Goal: Find contact information: Find contact information

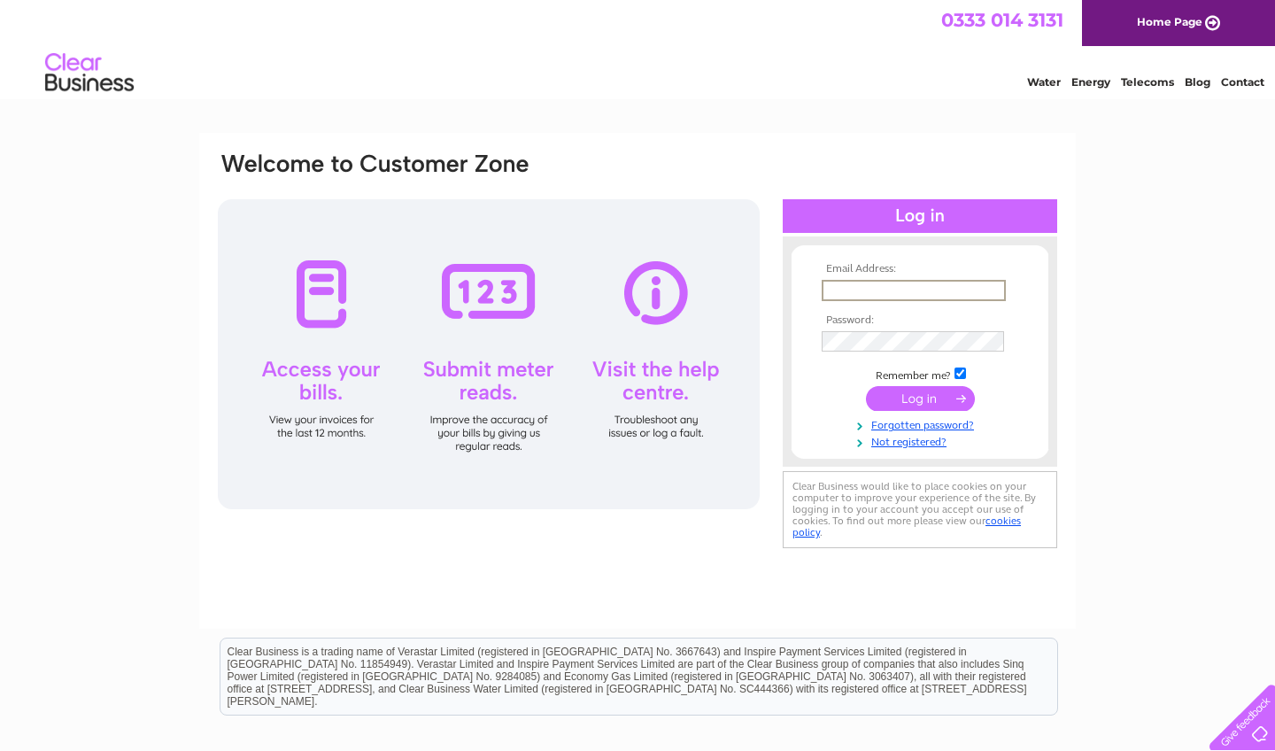
click at [700, 294] on input "text" at bounding box center [914, 290] width 184 height 21
click at [700, 297] on input "text" at bounding box center [914, 290] width 184 height 21
click at [700, 294] on input "text" at bounding box center [914, 290] width 184 height 21
type input "[PERSON_NAME][EMAIL_ADDRESS][DOMAIN_NAME]"
click at [700, 404] on input "submit" at bounding box center [920, 398] width 109 height 25
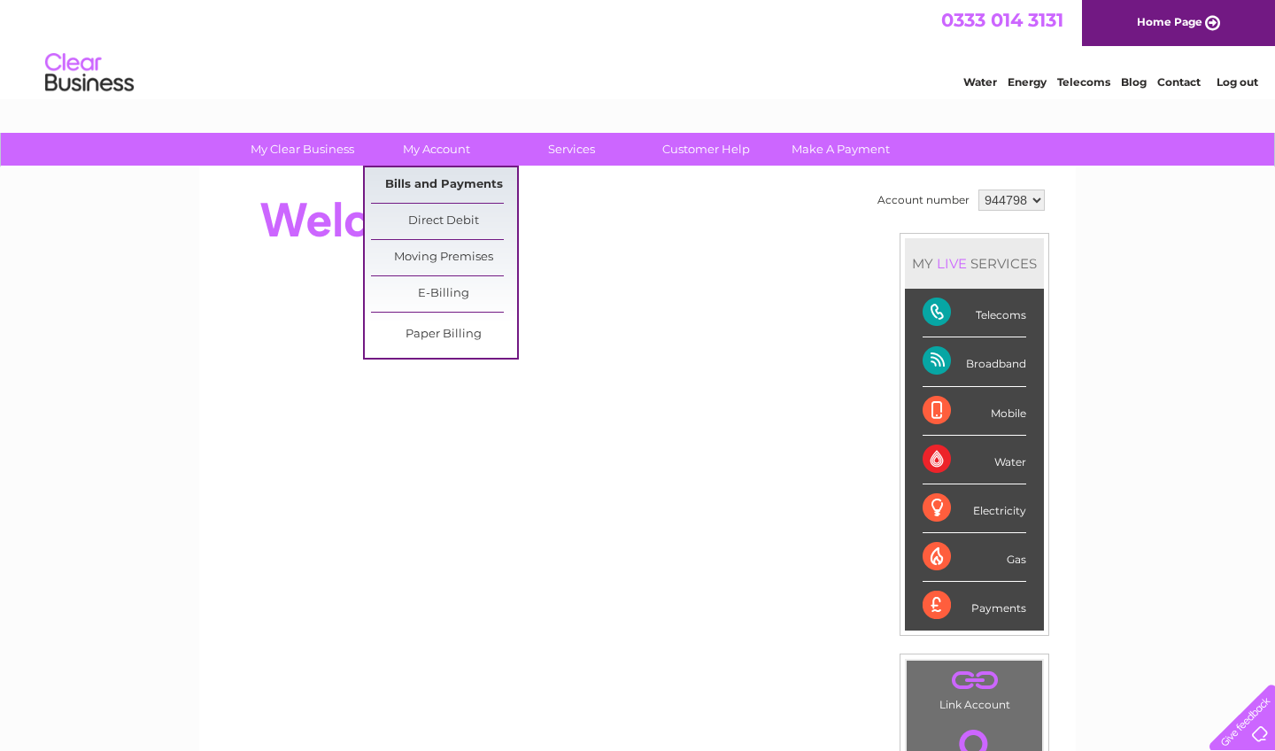
click at [435, 184] on link "Bills and Payments" at bounding box center [444, 184] width 146 height 35
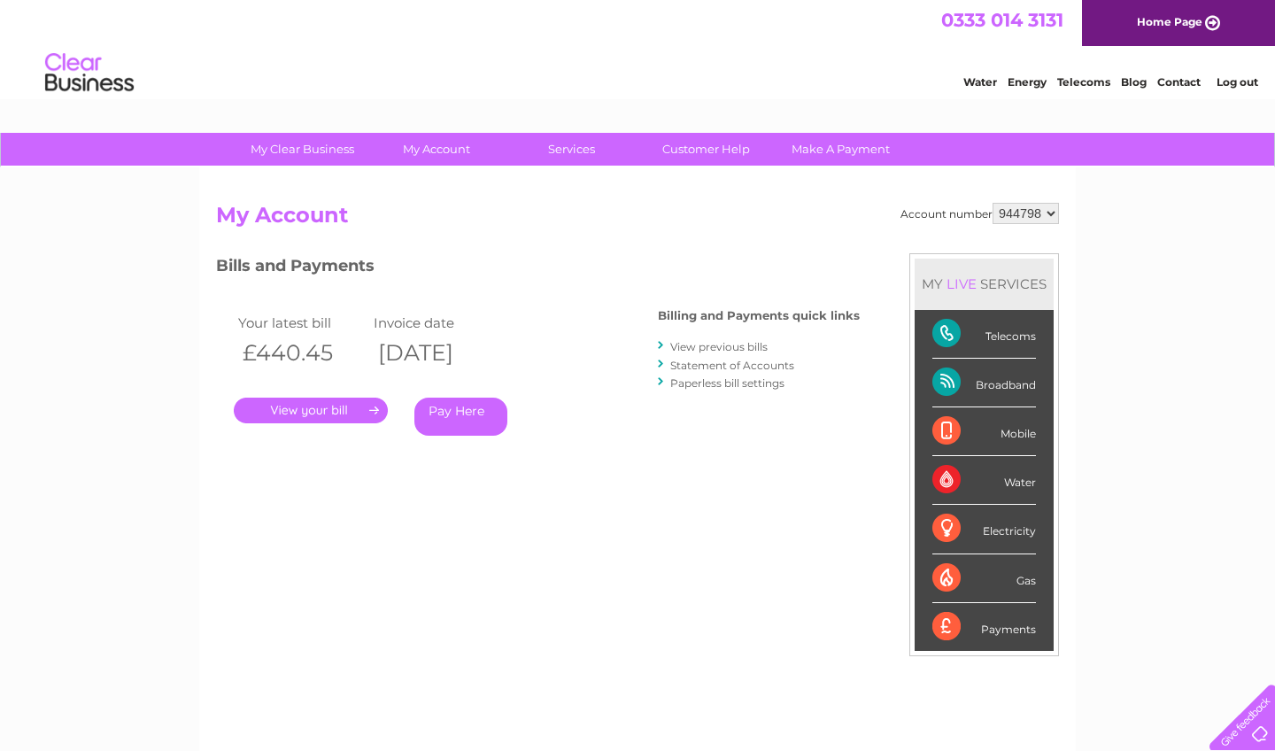
click at [762, 344] on link "View previous bills" at bounding box center [718, 346] width 97 height 13
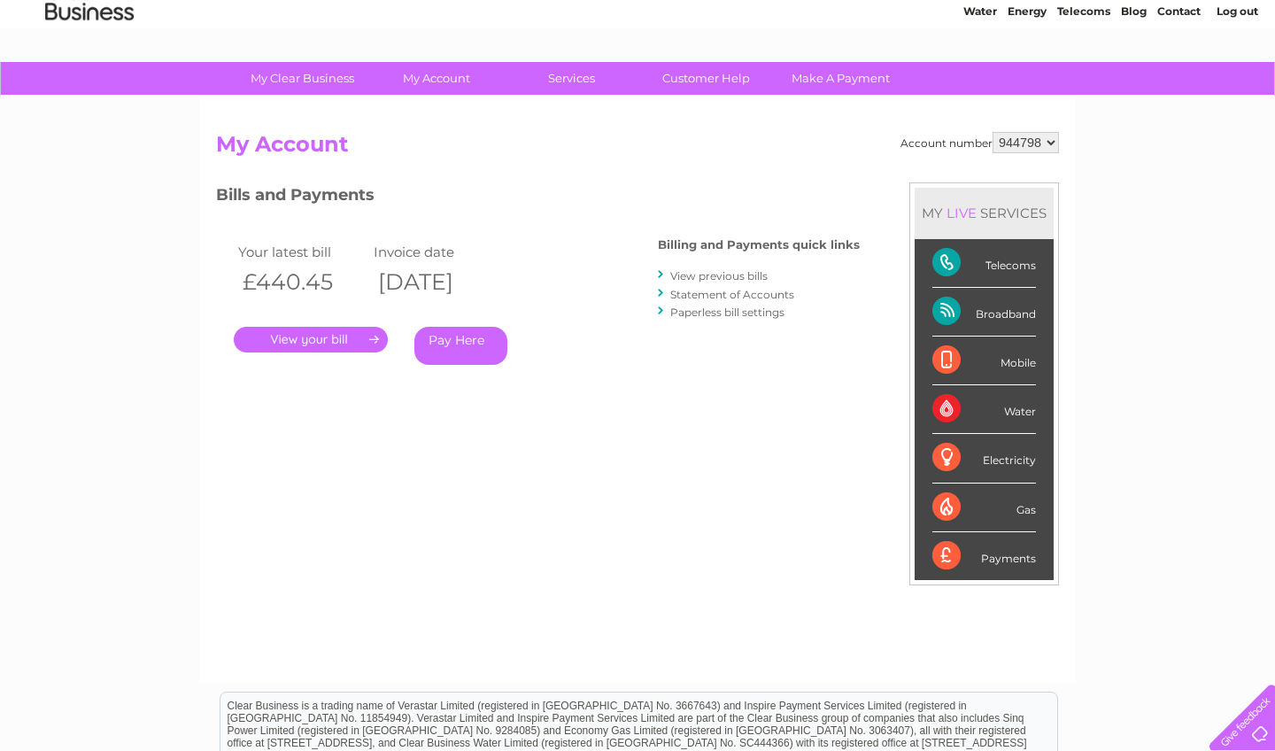
scroll to position [76, 0]
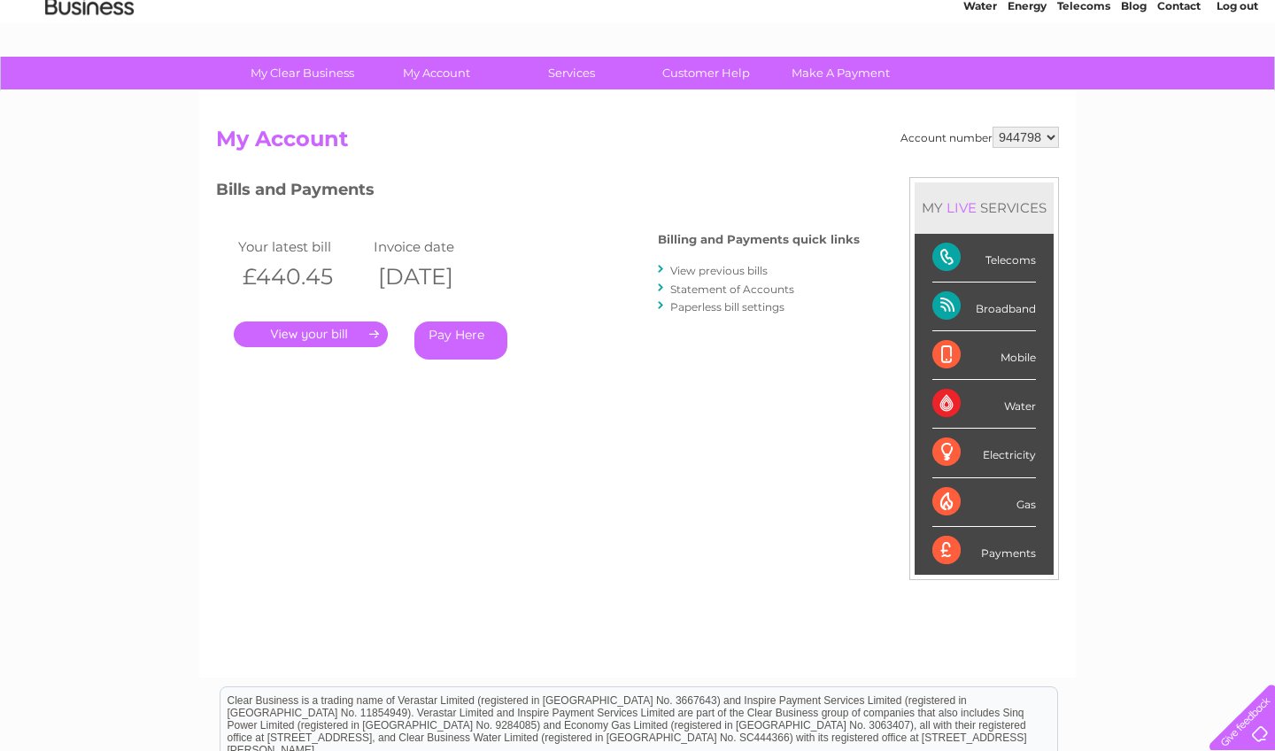
click at [949, 504] on div "Gas" at bounding box center [985, 502] width 104 height 49
click at [1028, 502] on div "Gas" at bounding box center [985, 502] width 104 height 49
drag, startPoint x: 1028, startPoint y: 502, endPoint x: 952, endPoint y: 499, distance: 76.2
click at [952, 500] on li "Gas" at bounding box center [984, 502] width 139 height 49
click at [979, 465] on div "Electricity" at bounding box center [985, 453] width 104 height 49
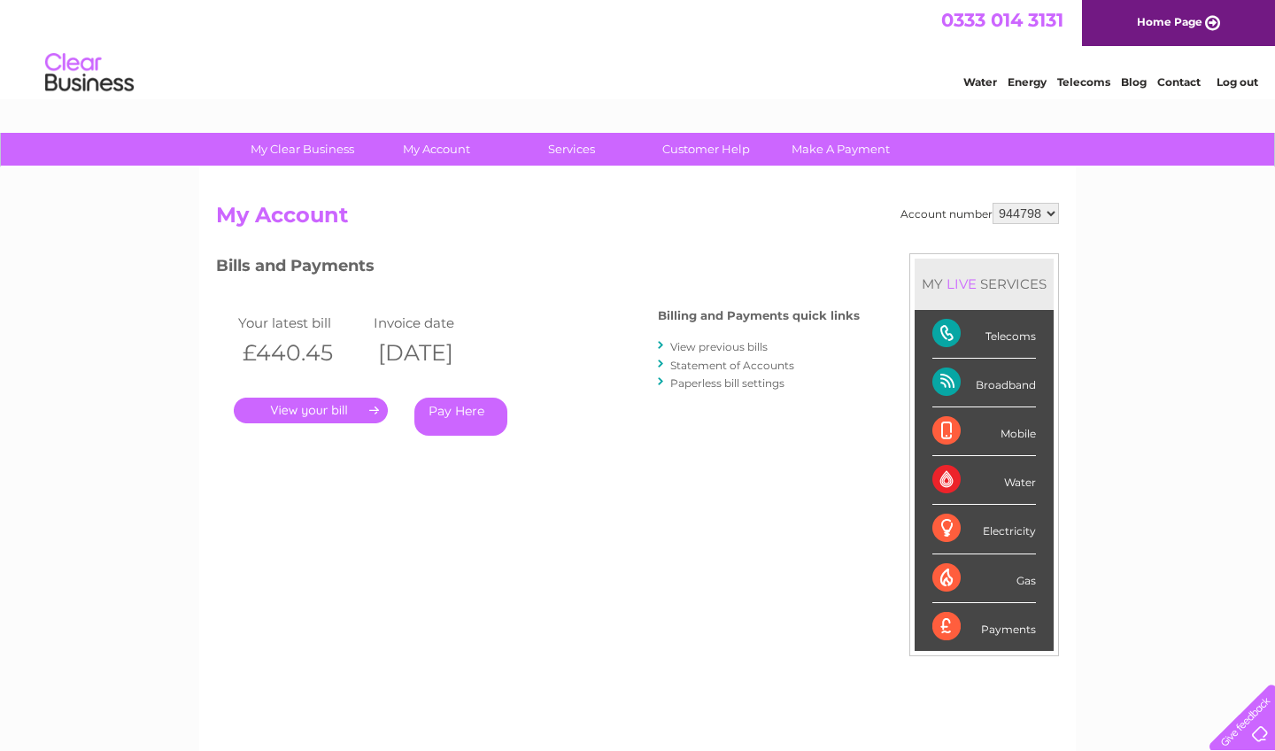
scroll to position [0, 0]
click at [728, 156] on link "Customer Help" at bounding box center [706, 149] width 146 height 33
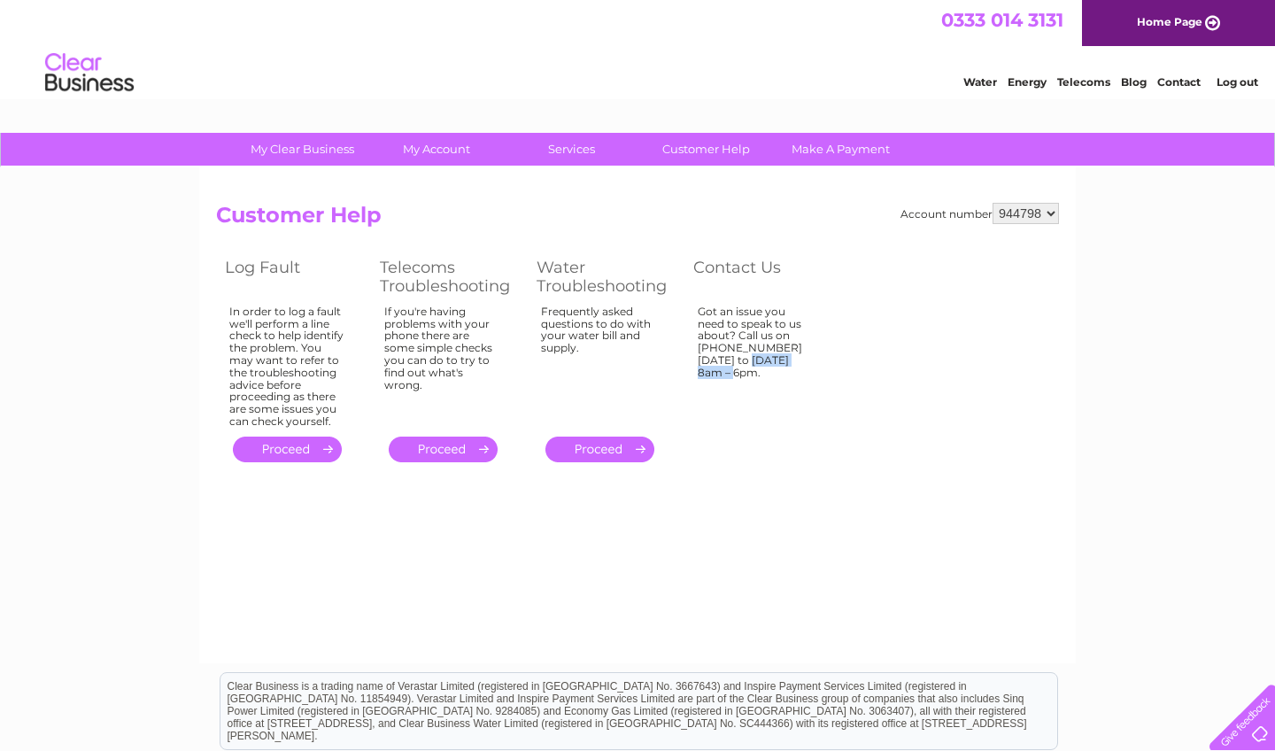
drag, startPoint x: 702, startPoint y: 343, endPoint x: 768, endPoint y: 344, distance: 65.5
click at [768, 344] on div "Got an issue you need to speak to us about? Call us on 0333 014 3131 Monday to …" at bounding box center [755, 363] width 115 height 115
copy div "0333 014 3131"
click at [752, 347] on div "Got an issue you need to speak to us about? Call us on 0333 014 3131 Monday to …" at bounding box center [755, 363] width 115 height 115
drag, startPoint x: 769, startPoint y: 347, endPoint x: 695, endPoint y: 346, distance: 73.5
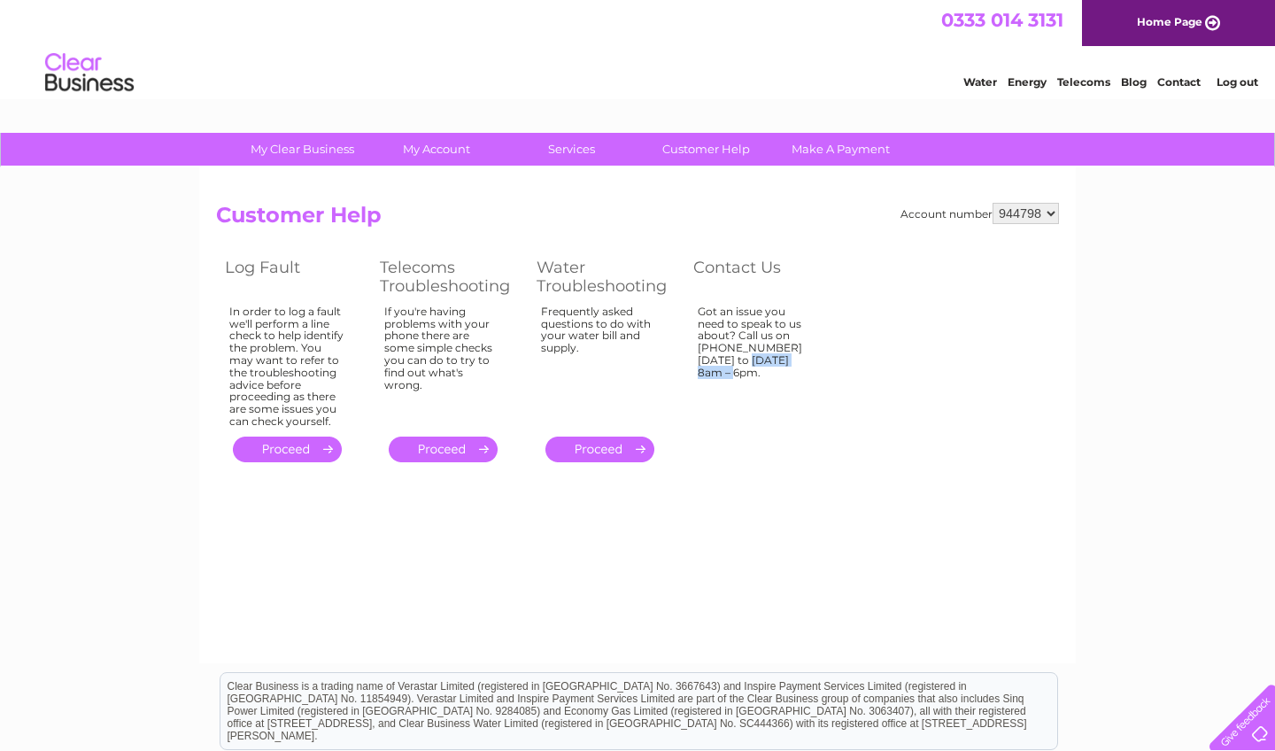
click at [695, 346] on td "Got an issue you need to speak to us about? Call us on 0333 014 3131 Monday to …" at bounding box center [762, 366] width 155 height 131
copy div "0333 014 3131"
click at [734, 321] on div "Got an issue you need to speak to us about? Call us on 0333 014 3131 Monday to …" at bounding box center [755, 363] width 115 height 115
